Goal: Information Seeking & Learning: Learn about a topic

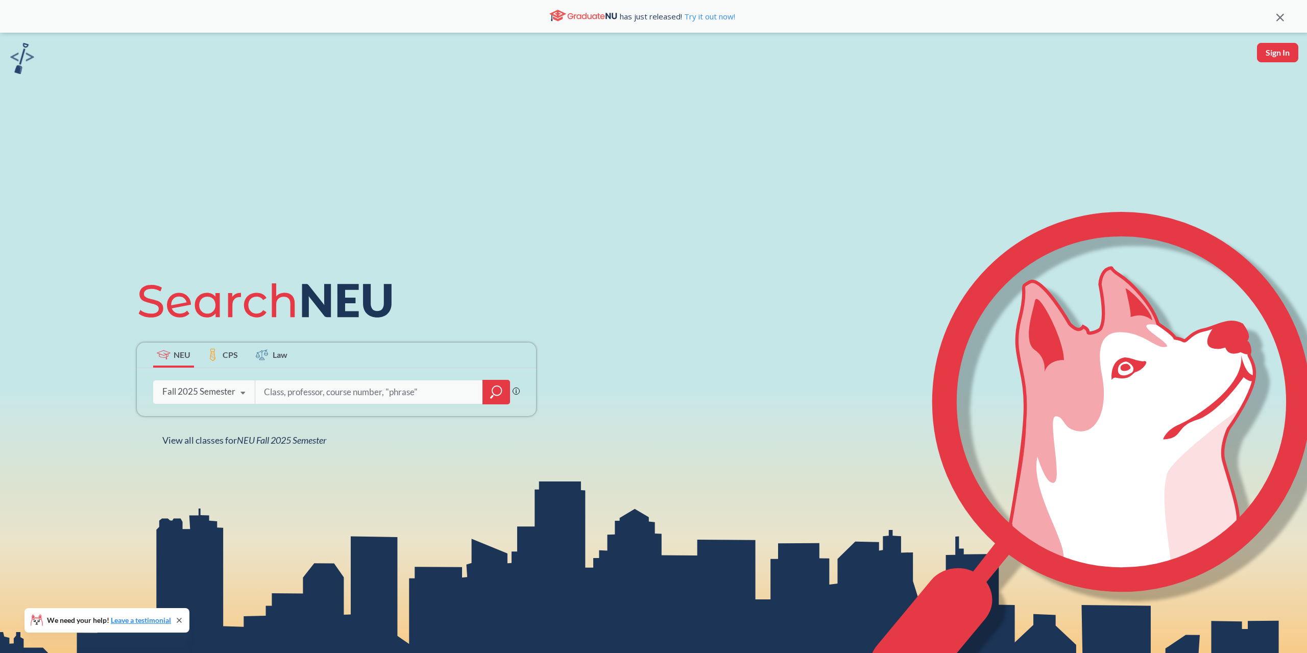
click at [361, 388] on input "search" at bounding box center [369, 391] width 212 height 21
type input "games and society"
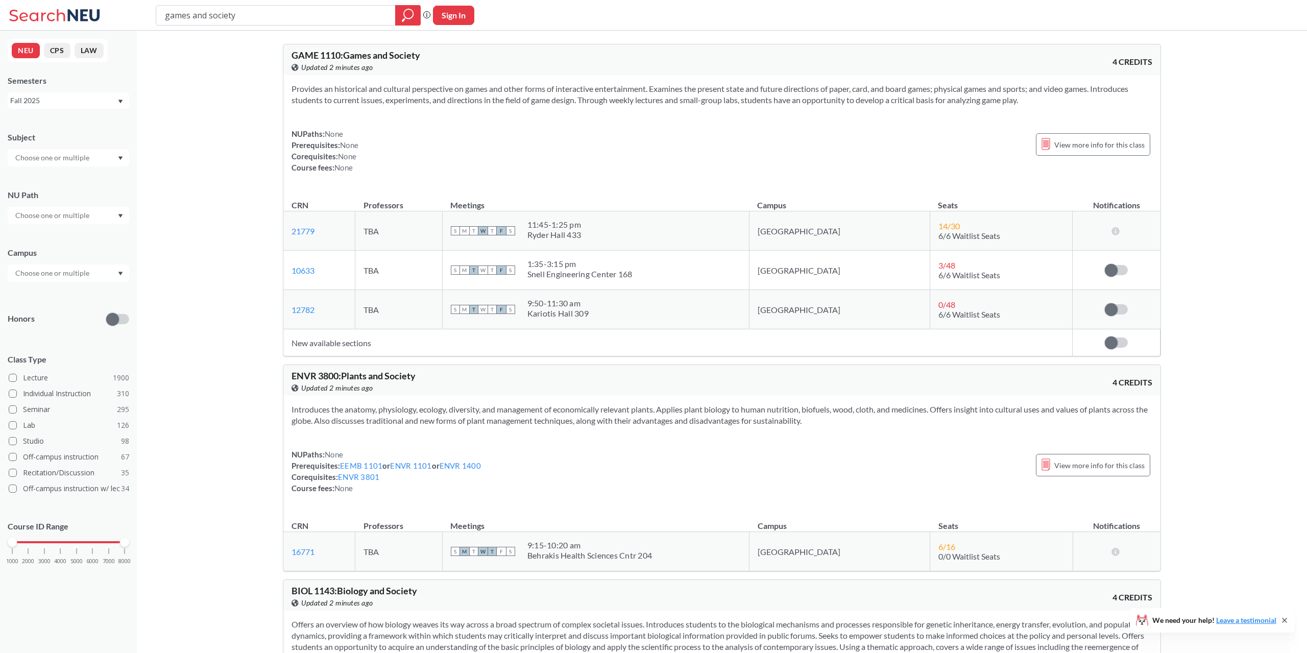
click at [452, 339] on td "New available sections" at bounding box center [677, 342] width 789 height 27
click at [380, 338] on td "New available sections" at bounding box center [677, 342] width 789 height 27
click at [347, 340] on td "New available sections" at bounding box center [677, 342] width 789 height 27
click at [328, 340] on td "New available sections" at bounding box center [677, 342] width 789 height 27
drag, startPoint x: 340, startPoint y: 346, endPoint x: 347, endPoint y: 347, distance: 6.8
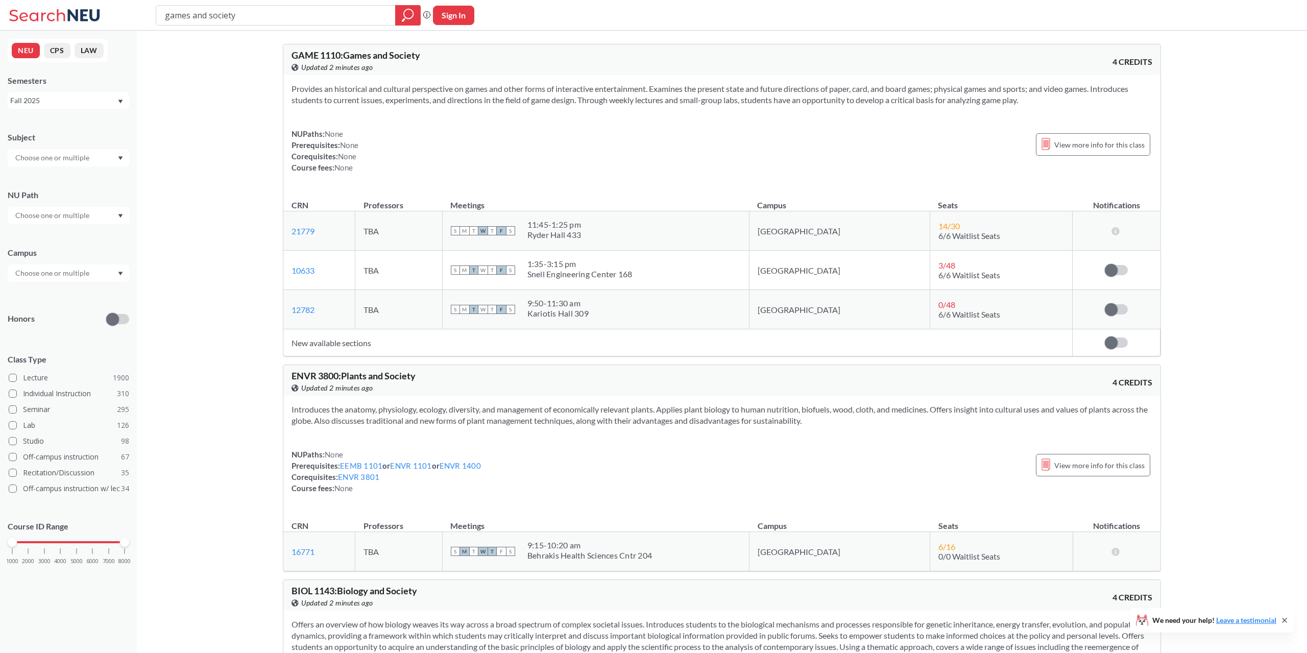
click at [341, 346] on td "New available sections" at bounding box center [677, 342] width 789 height 27
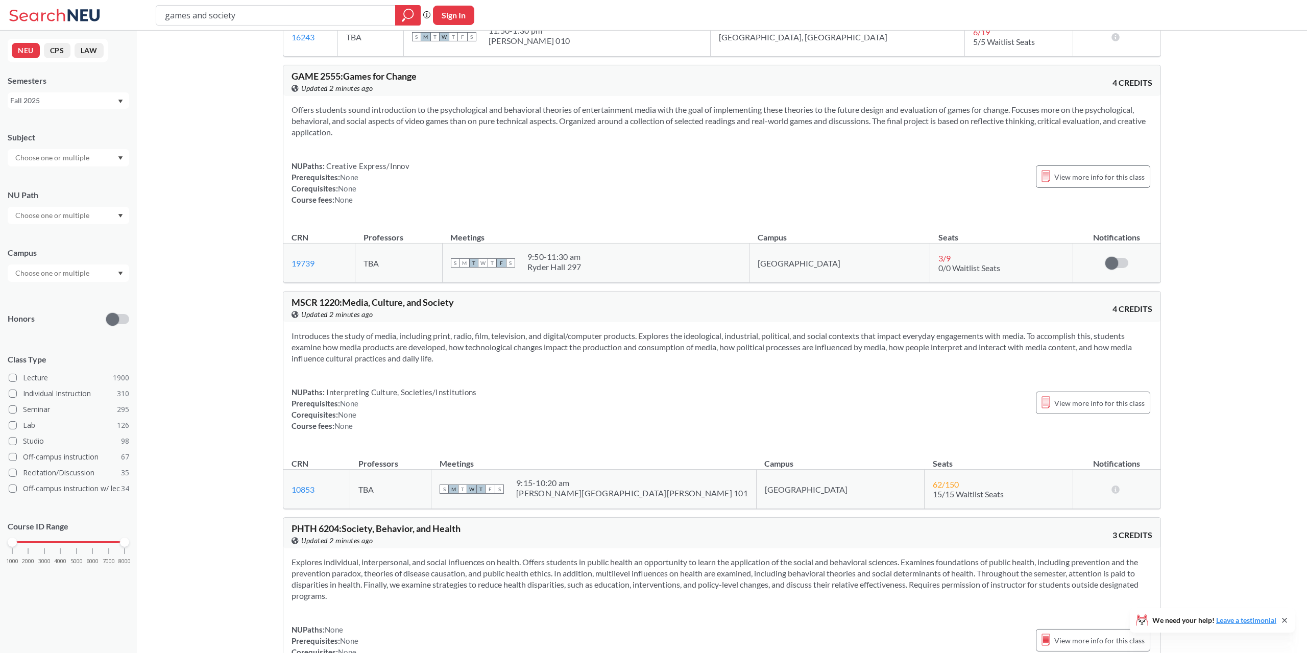
scroll to position [2395, 0]
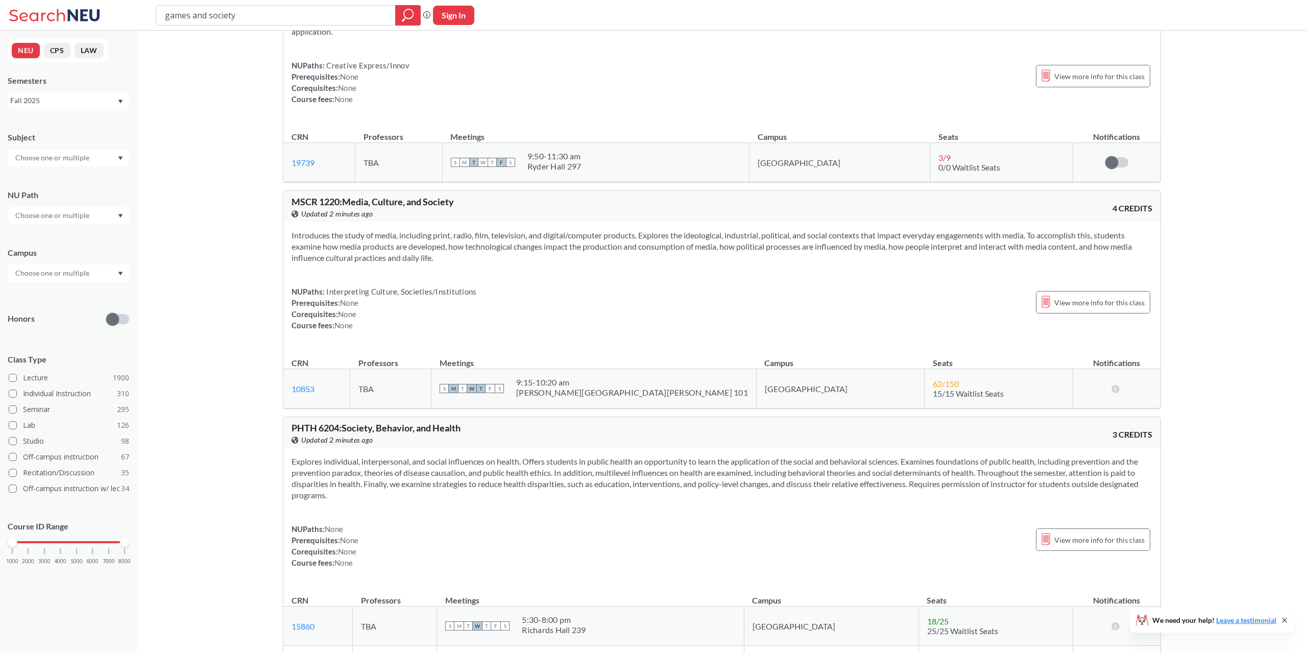
click at [271, 348] on div "GAME 1110 : Games and Society View this course on Banner. Updated 2 minutes ago…" at bounding box center [721, 175] width 919 height 5079
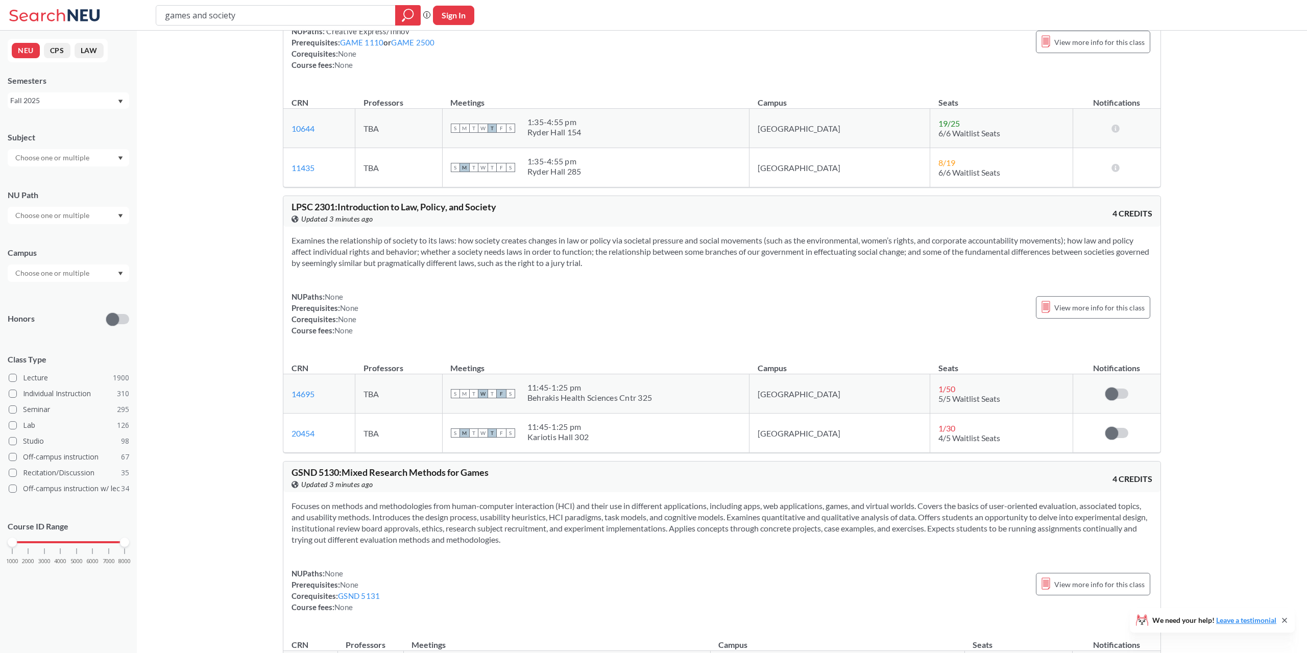
scroll to position [4894, 0]
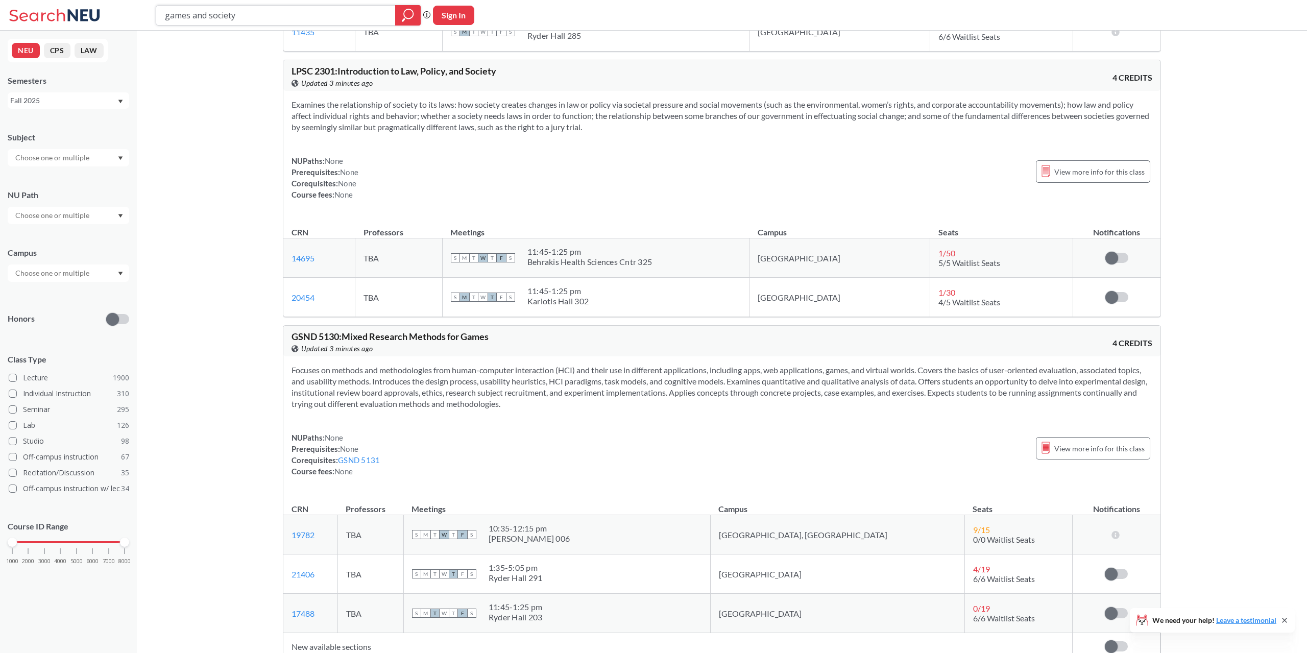
drag, startPoint x: 278, startPoint y: 23, endPoint x: 185, endPoint y: 16, distance: 93.1
click at [185, 16] on input "games and society" at bounding box center [276, 15] width 224 height 17
type input "game 2550"
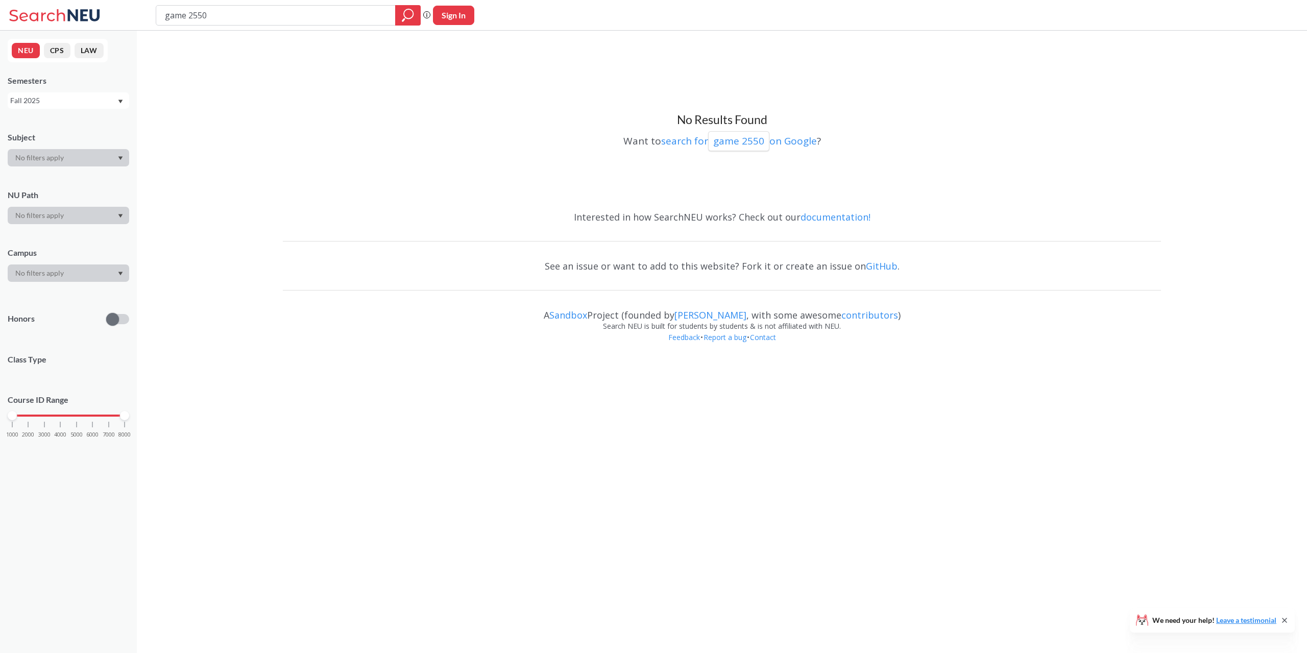
drag, startPoint x: 186, startPoint y: 15, endPoint x: 210, endPoint y: 26, distance: 26.5
click at [188, 15] on input "game 2550" at bounding box center [276, 15] width 224 height 17
type input "game 2500"
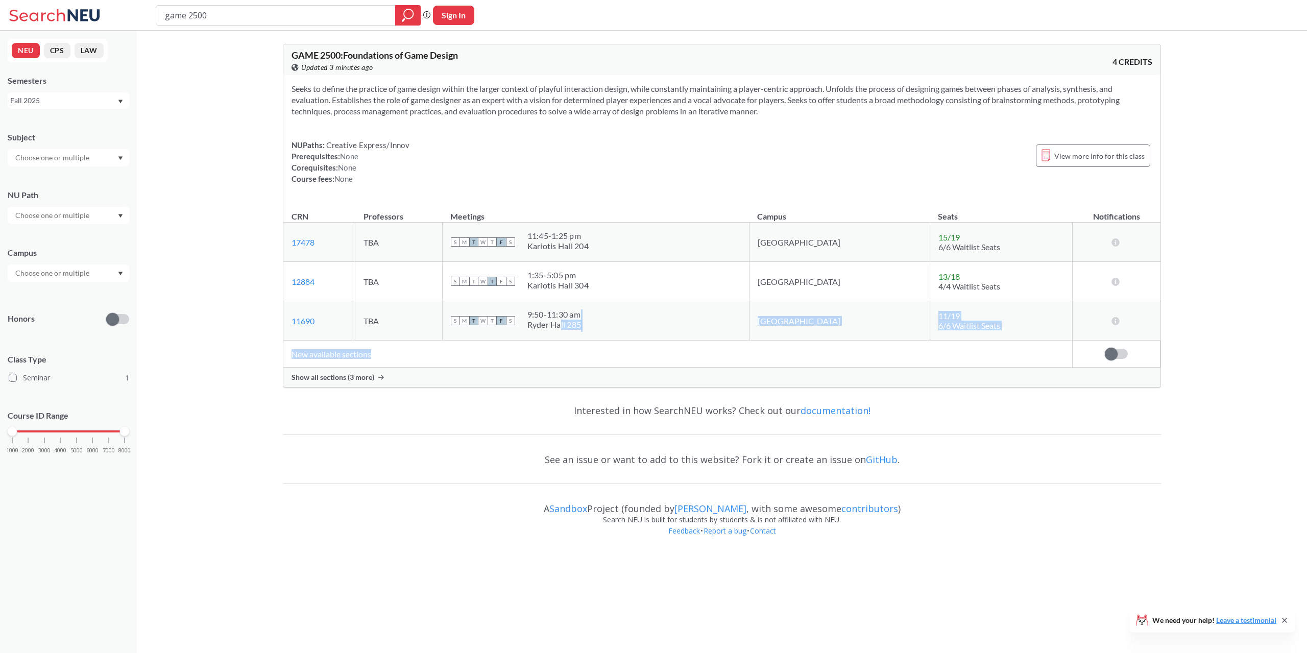
click at [601, 341] on table "CRN Professors Meetings Campus Seats Notifications 17478 View this section on B…" at bounding box center [721, 284] width 877 height 167
click at [602, 355] on td "New available sections" at bounding box center [677, 353] width 789 height 27
click at [597, 363] on td "New available sections" at bounding box center [677, 353] width 789 height 27
click at [591, 373] on div "Show all sections (3 more)" at bounding box center [721, 376] width 877 height 19
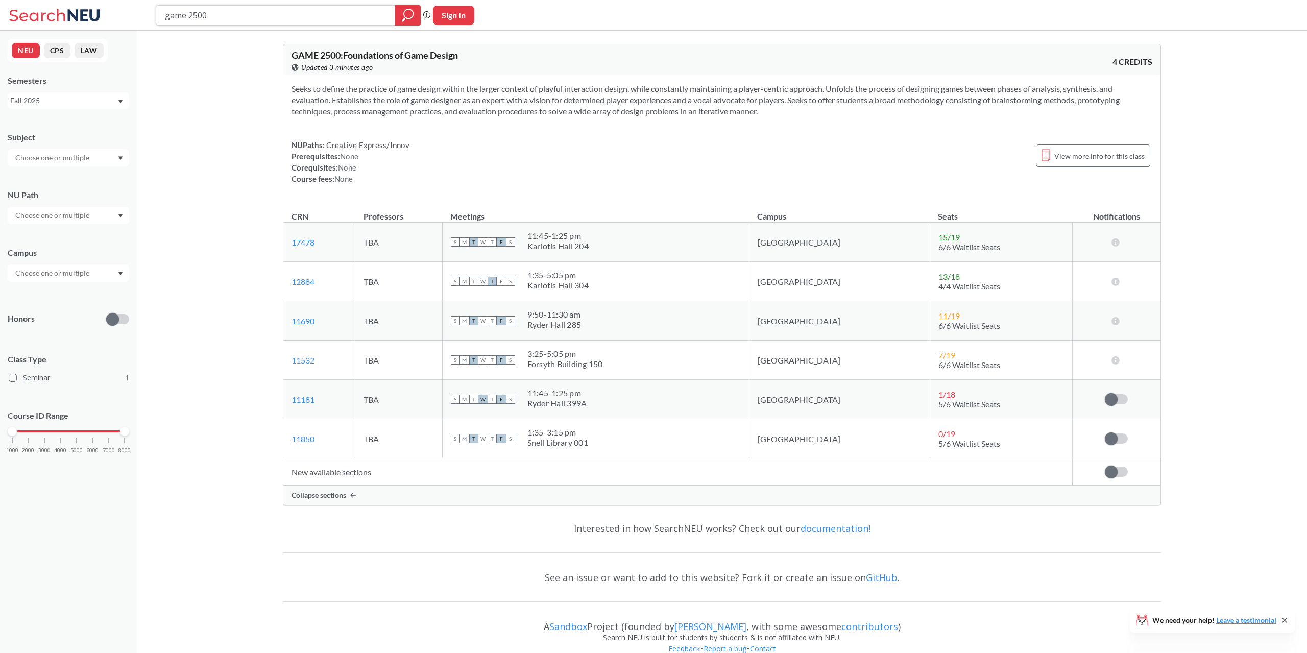
drag, startPoint x: 251, startPoint y: 10, endPoint x: 189, endPoint y: 8, distance: 62.3
click at [189, 8] on input "game 2500" at bounding box center [276, 15] width 224 height 17
type input "game 1110"
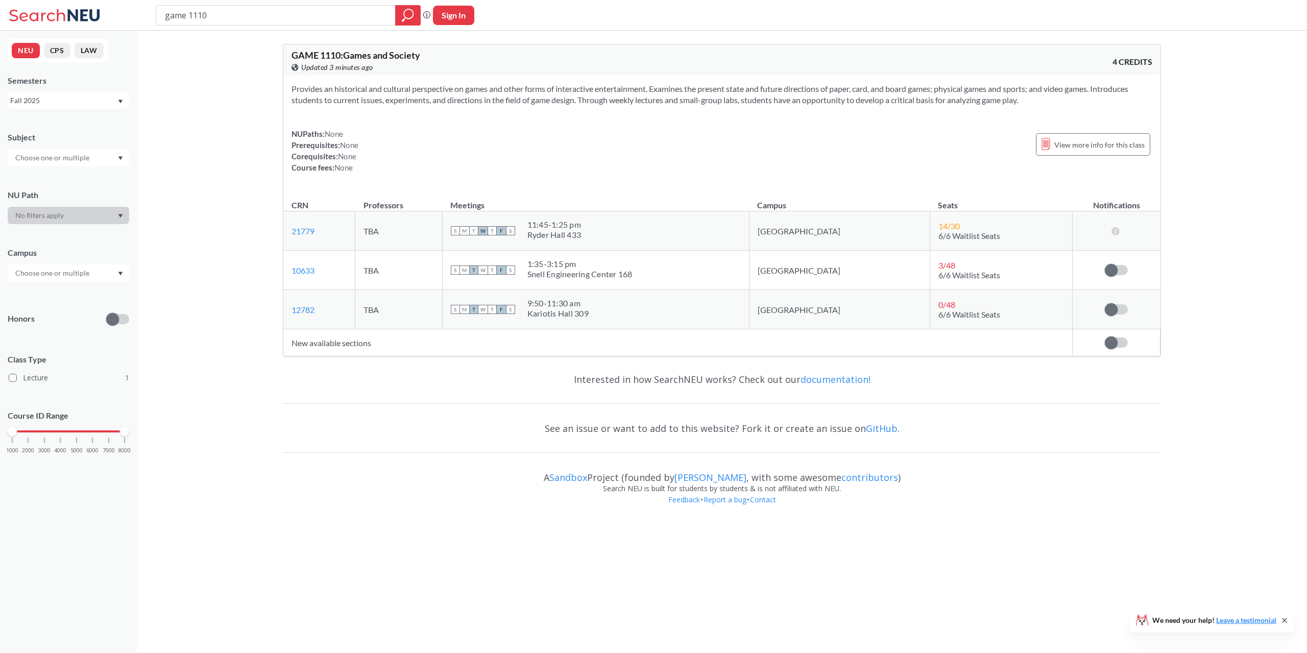
click at [611, 352] on td "New available sections" at bounding box center [677, 342] width 789 height 27
click at [621, 335] on td "New available sections" at bounding box center [677, 342] width 789 height 27
click at [608, 353] on td "New available sections" at bounding box center [677, 342] width 789 height 27
click at [538, 343] on td "New available sections" at bounding box center [677, 342] width 789 height 27
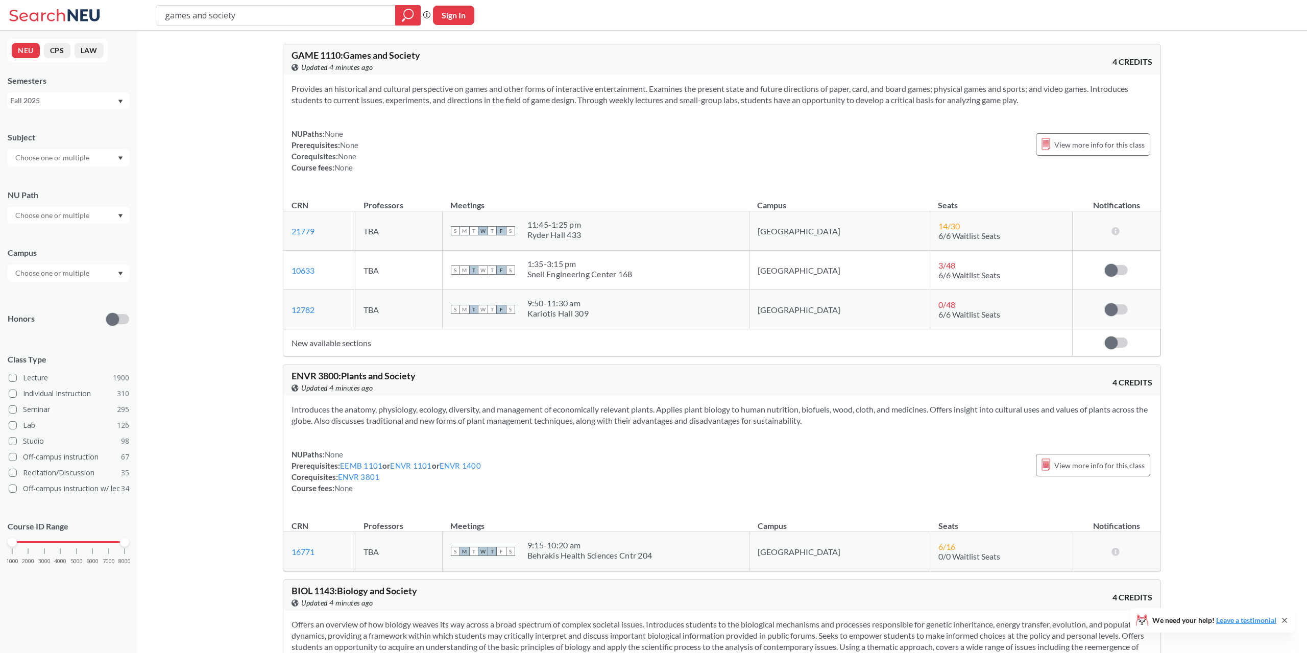
scroll to position [4457, 0]
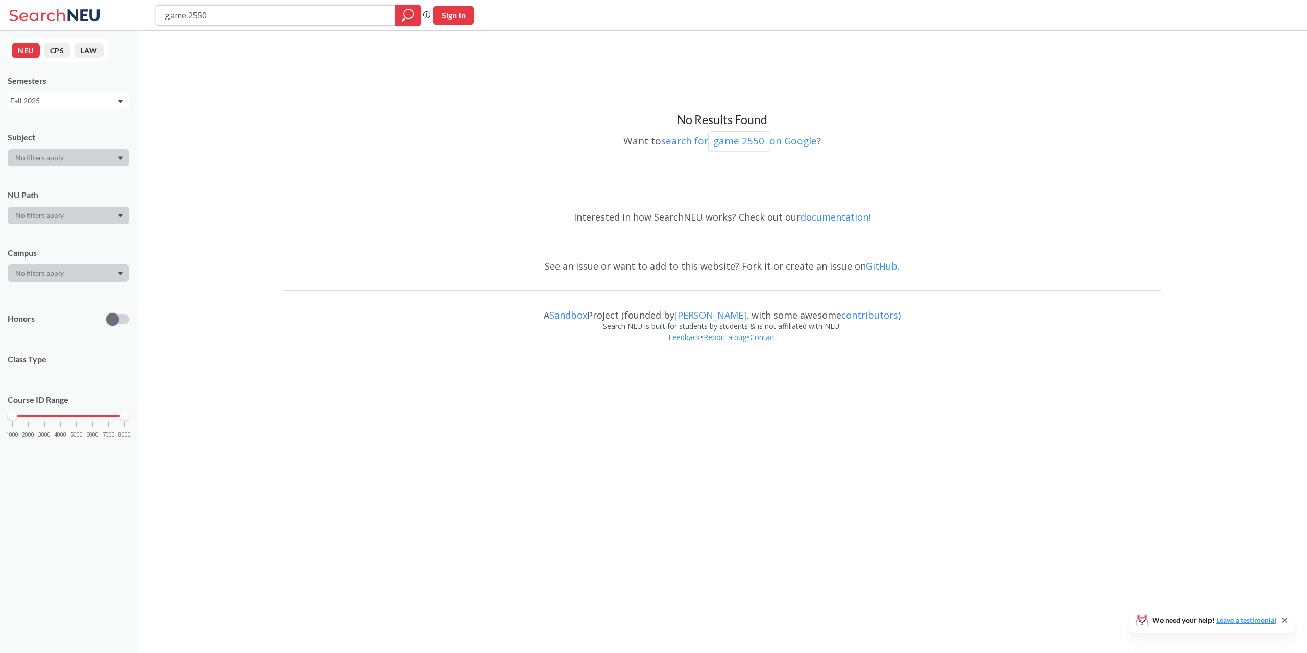
drag, startPoint x: 242, startPoint y: 20, endPoint x: 124, endPoint y: 16, distance: 118.5
click at [164, 18] on input "game 2550" at bounding box center [276, 15] width 224 height 17
paste input "211"
type input "comm 2110"
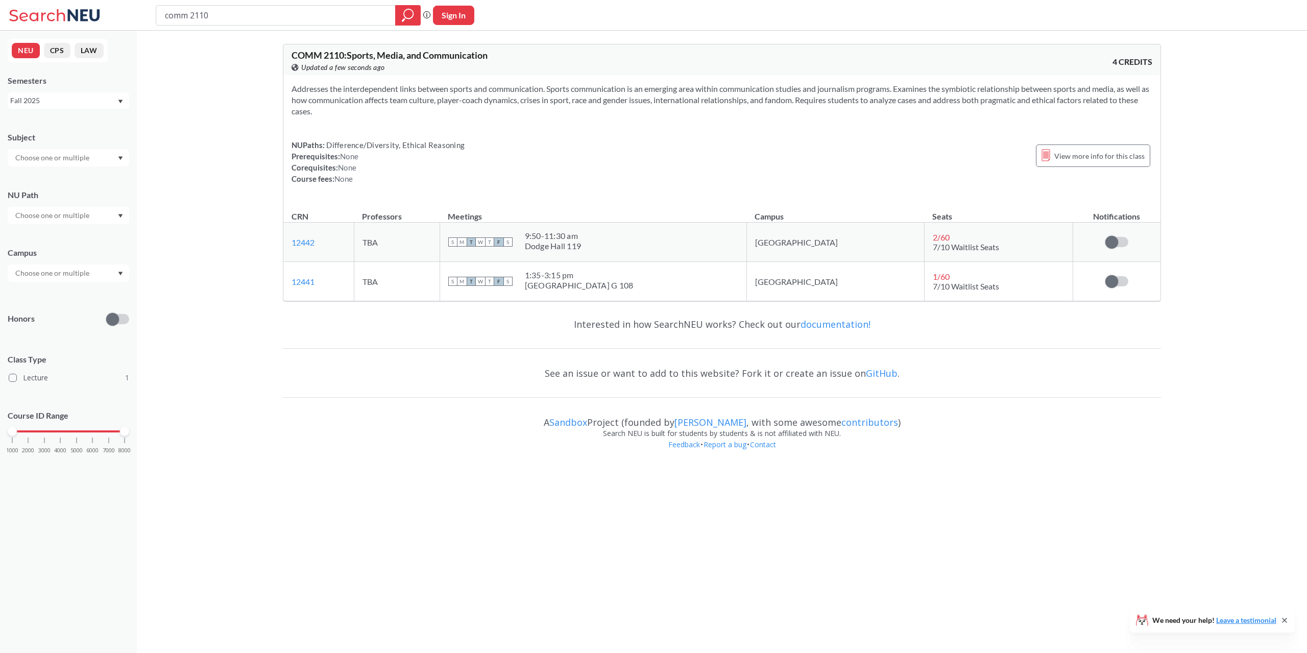
click at [307, 22] on input "comm 2110" at bounding box center [276, 15] width 224 height 17
type input "comm"
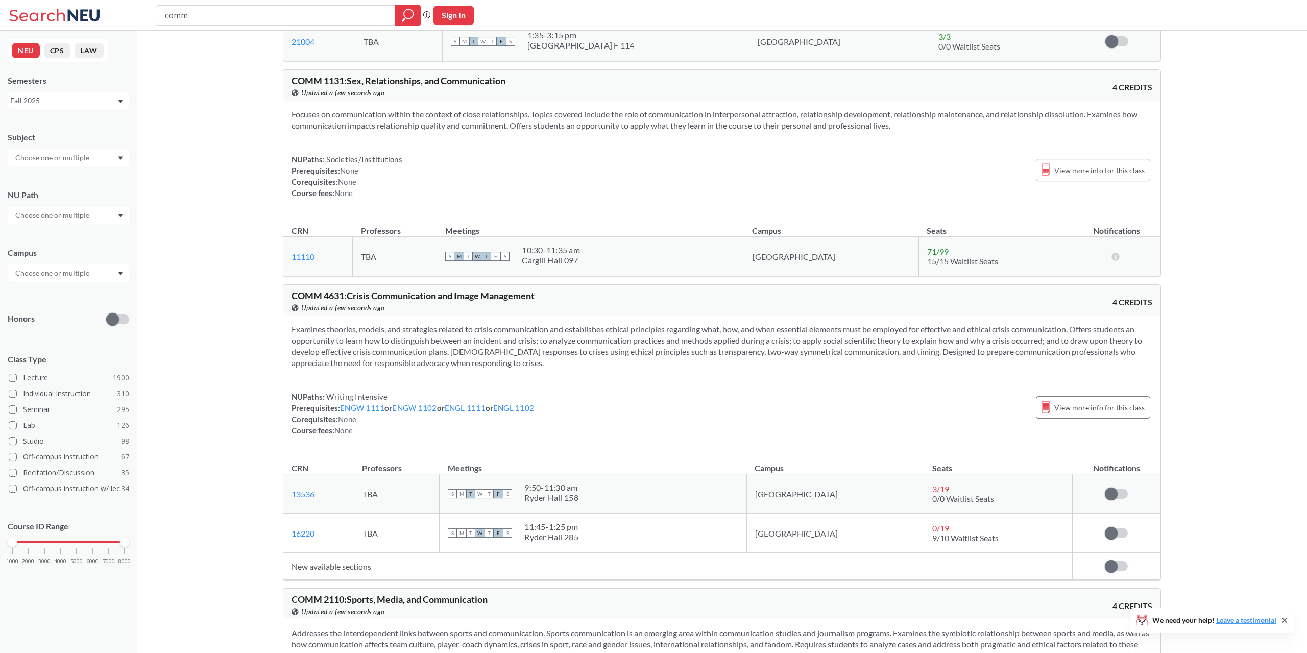
scroll to position [4529, 0]
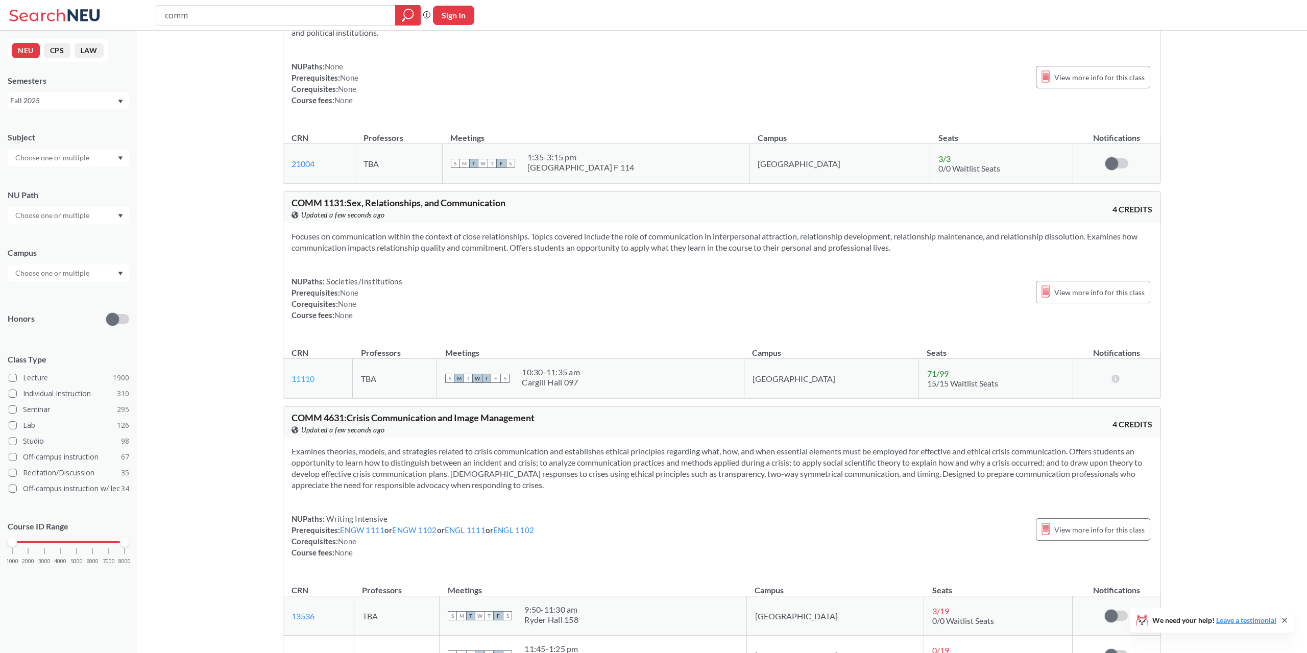
click at [298, 383] on link "11110" at bounding box center [302, 379] width 23 height 10
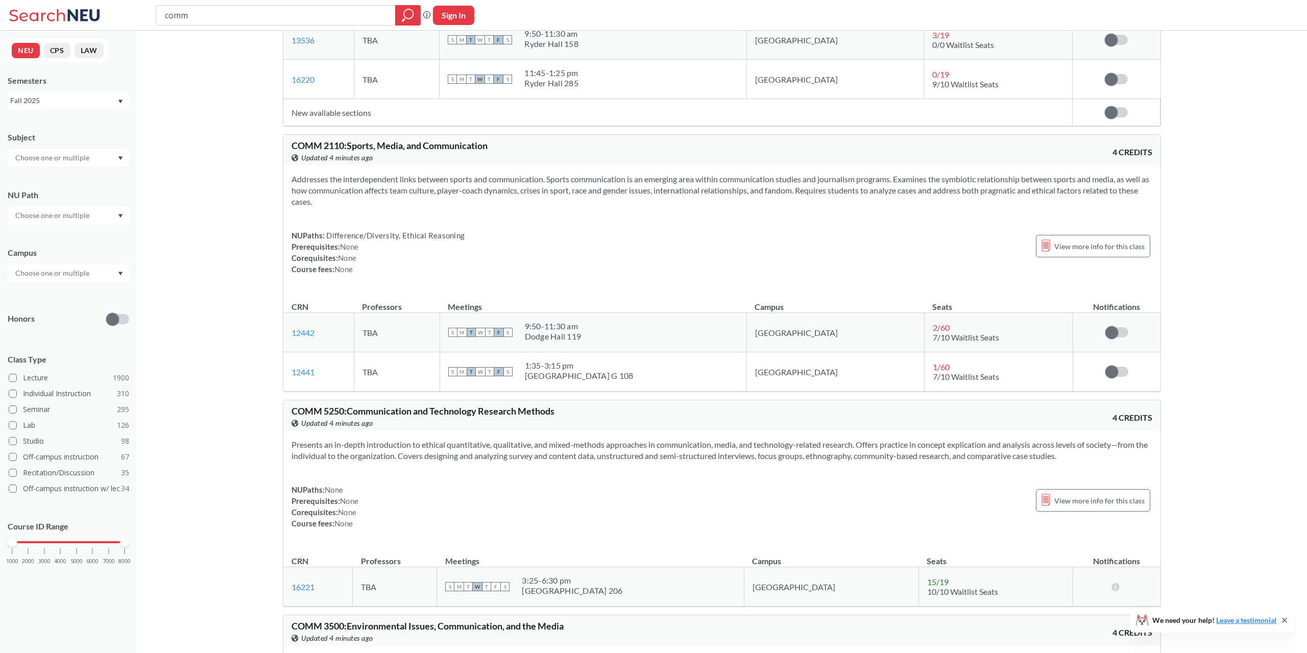
scroll to position [5622, 0]
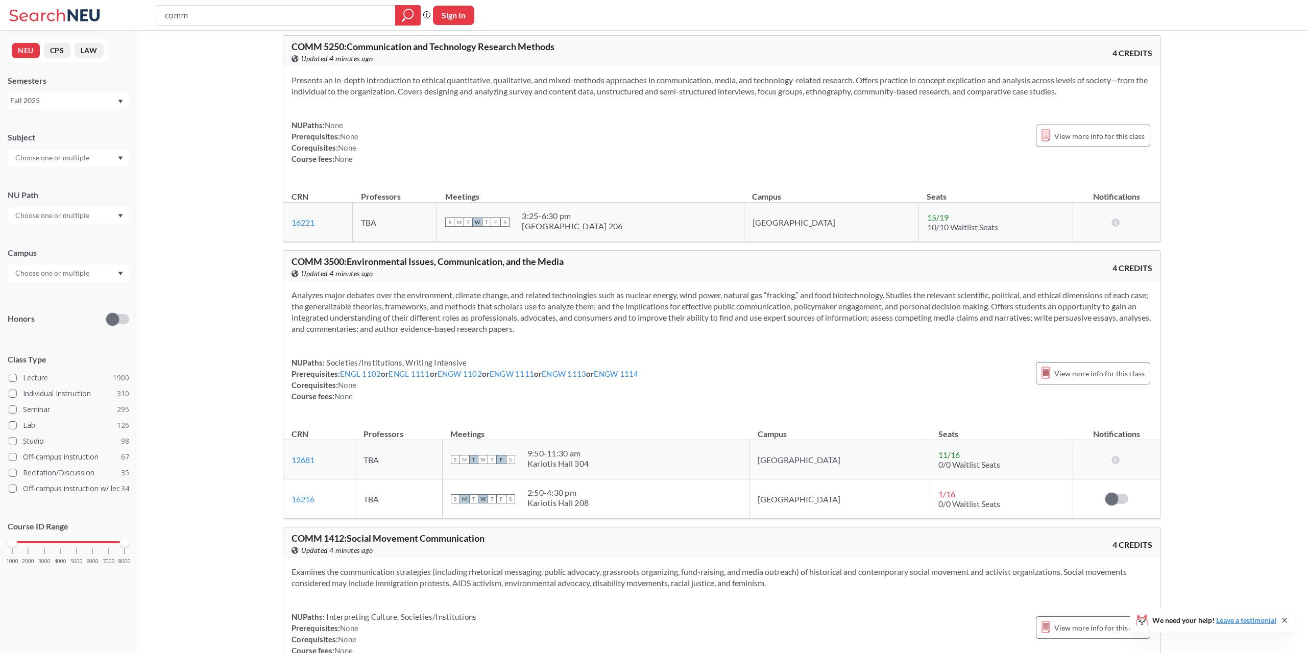
click at [68, 147] on div "Subject" at bounding box center [68, 143] width 121 height 45
click at [72, 159] on input "text" at bounding box center [53, 158] width 86 height 12
click at [89, 135] on div "Subject" at bounding box center [68, 137] width 121 height 11
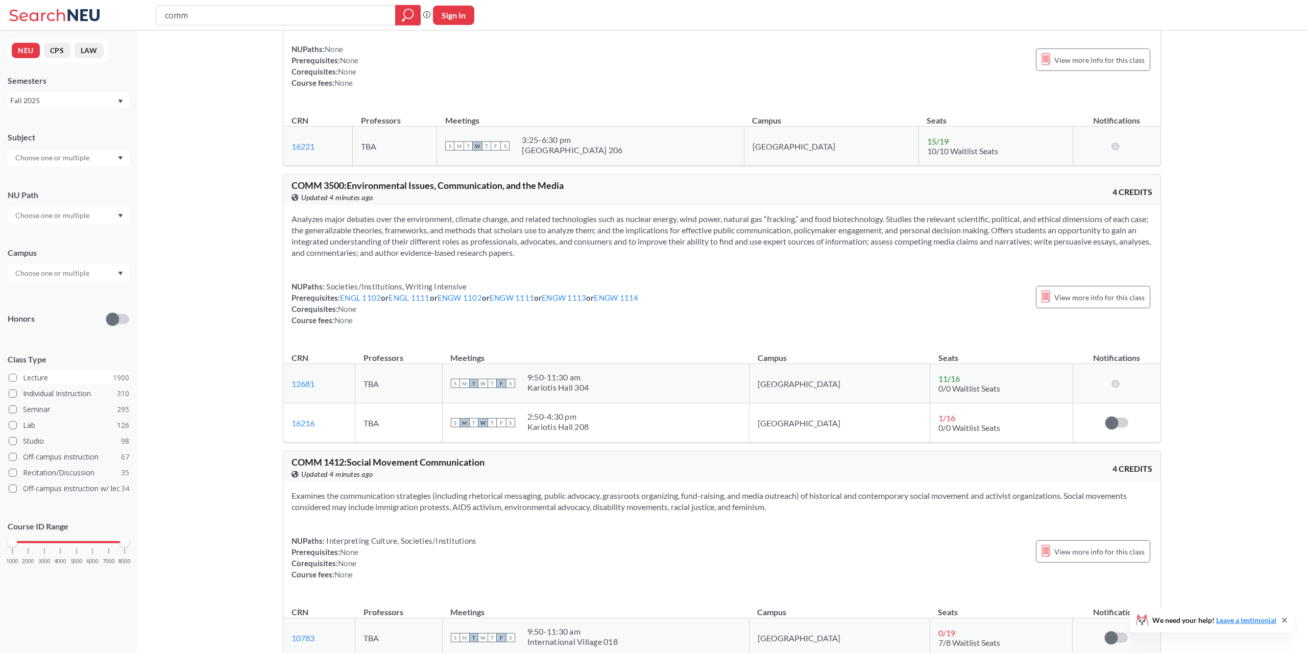
scroll to position [5727, 0]
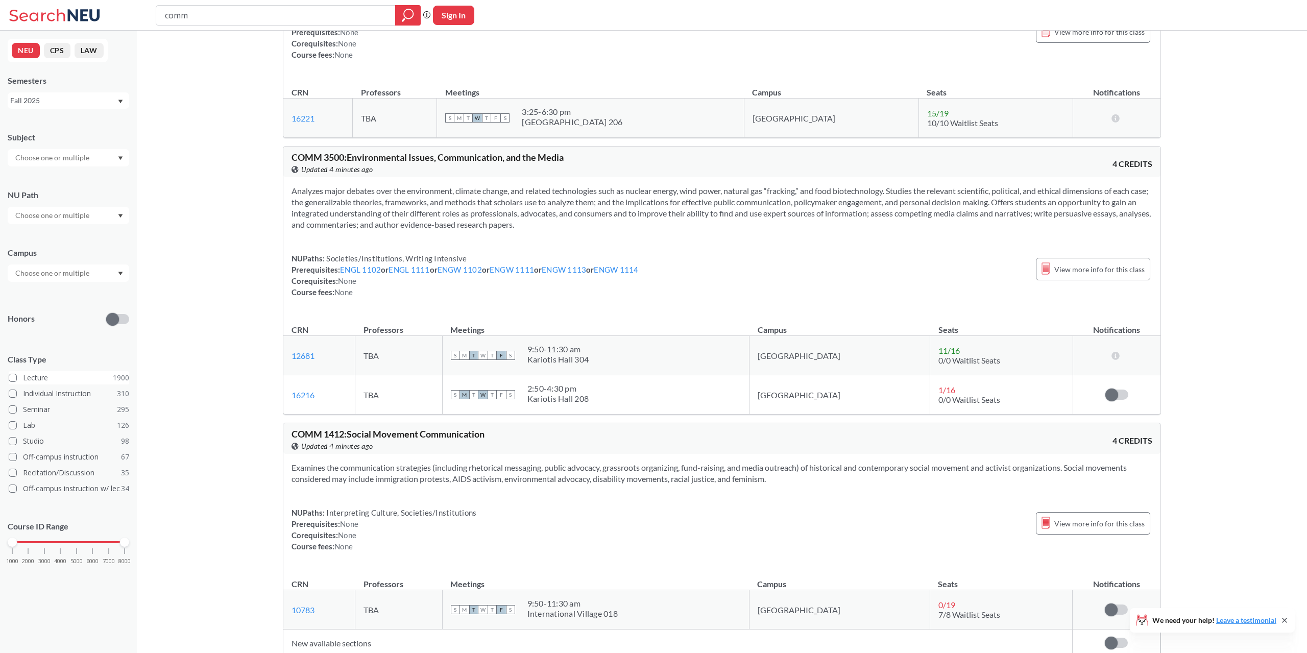
click at [58, 380] on label "Lecture 1900" at bounding box center [69, 377] width 120 height 13
click at [31, 380] on input "Lecture 1900" at bounding box center [27, 376] width 8 height 8
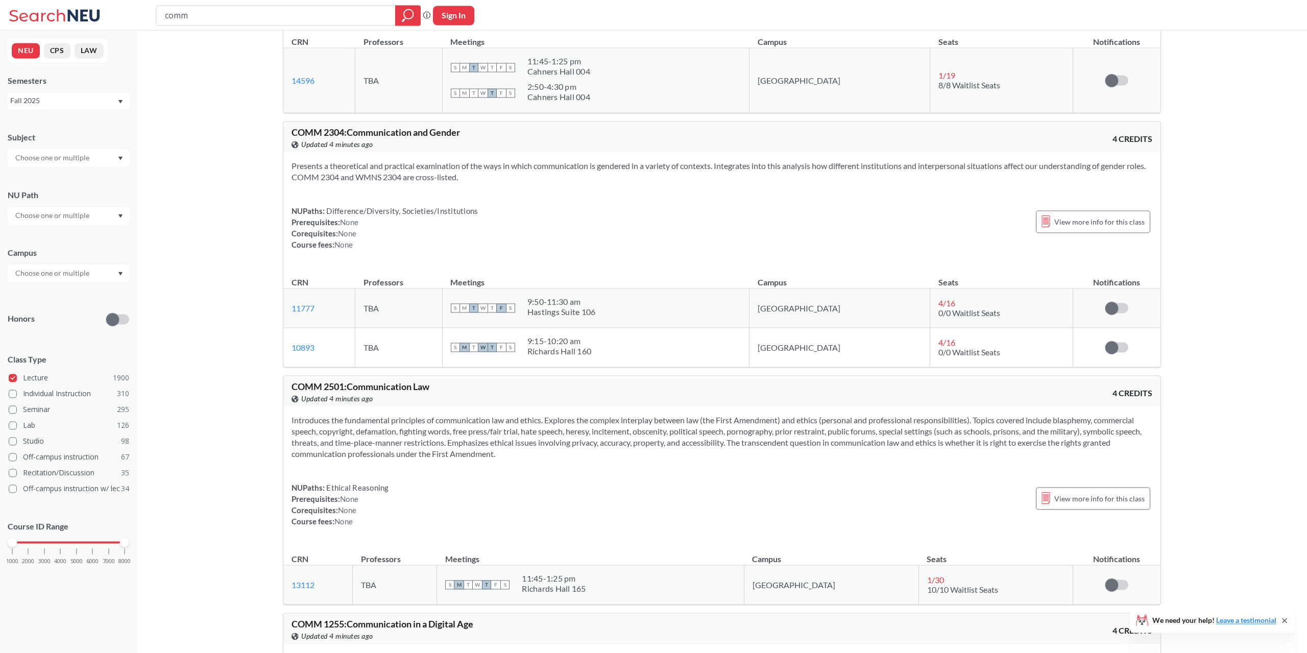
scroll to position [469, 0]
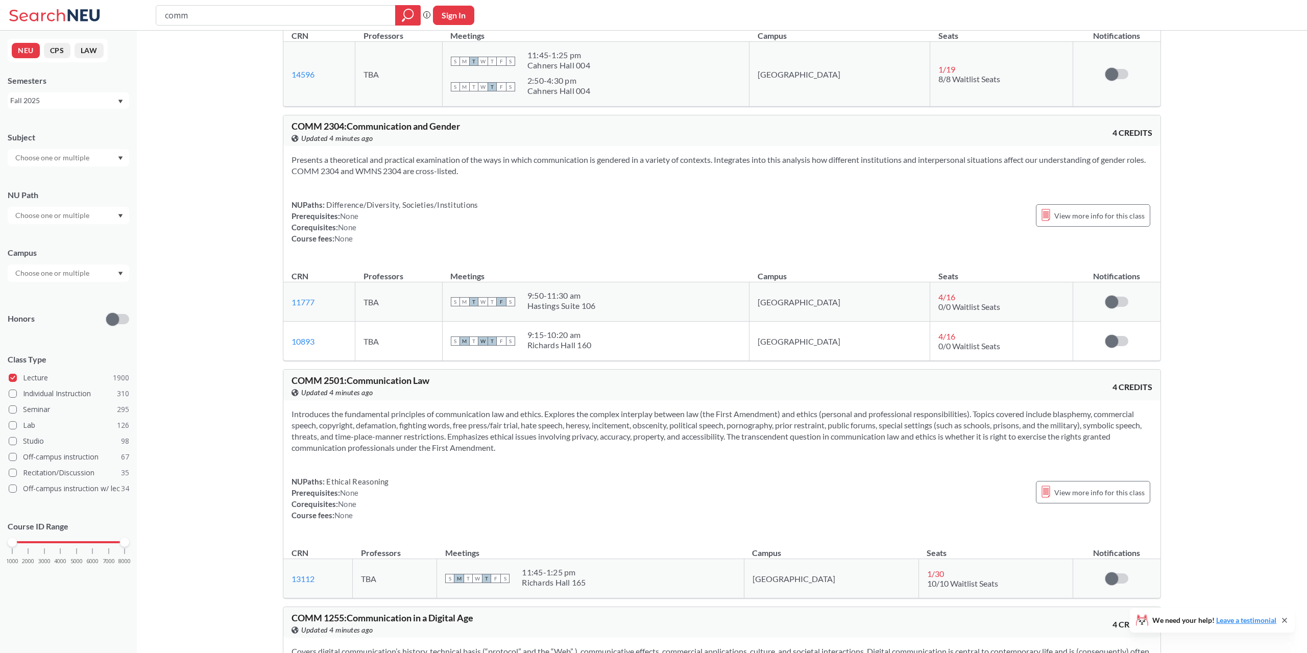
click at [96, 267] on input "text" at bounding box center [53, 273] width 86 height 12
click at [93, 301] on div "[GEOGRAPHIC_DATA] ( 1557 )" at bounding box center [70, 295] width 115 height 11
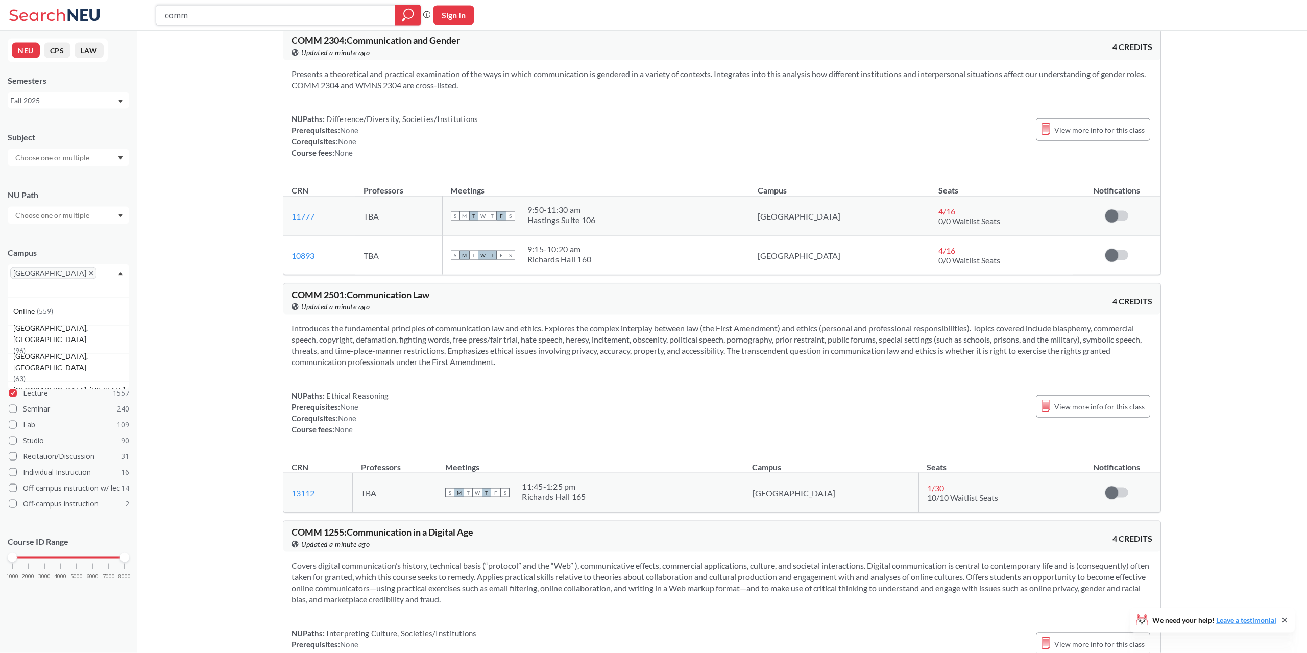
scroll to position [573, 0]
